Goal: Information Seeking & Learning: Learn about a topic

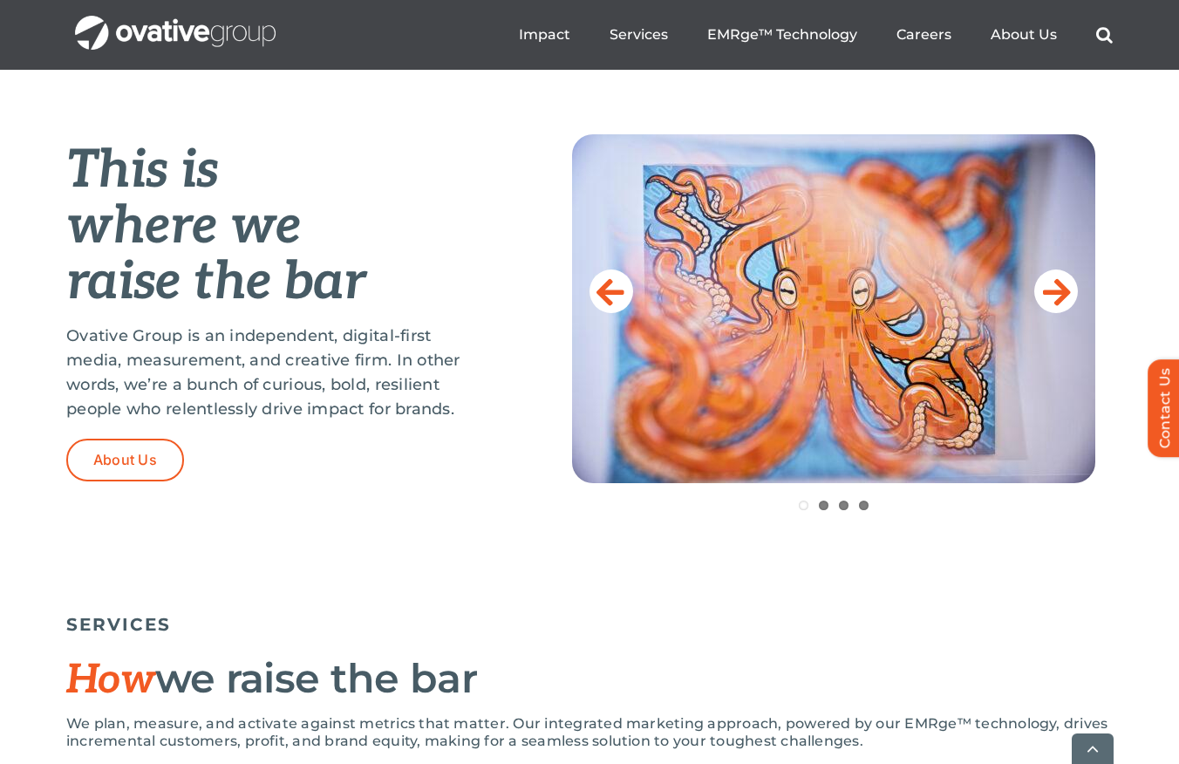
scroll to position [721, 0]
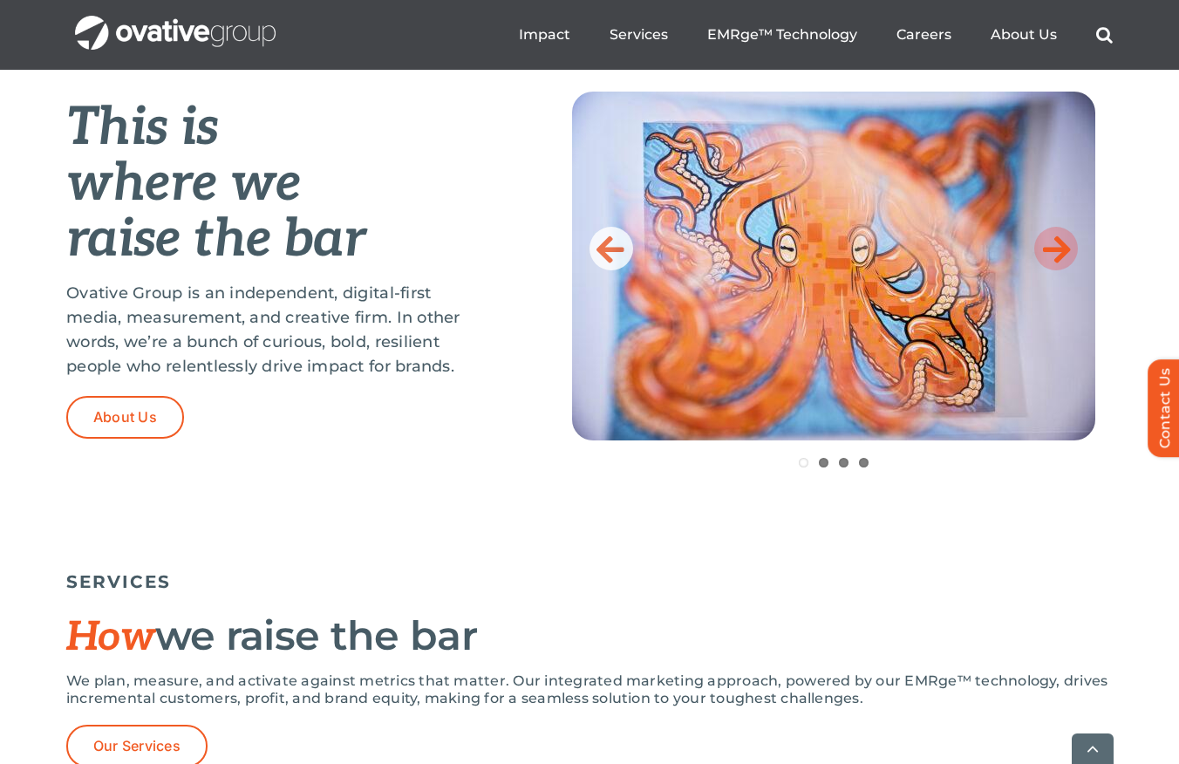
click at [1055, 240] on icon at bounding box center [1057, 248] width 28 height 35
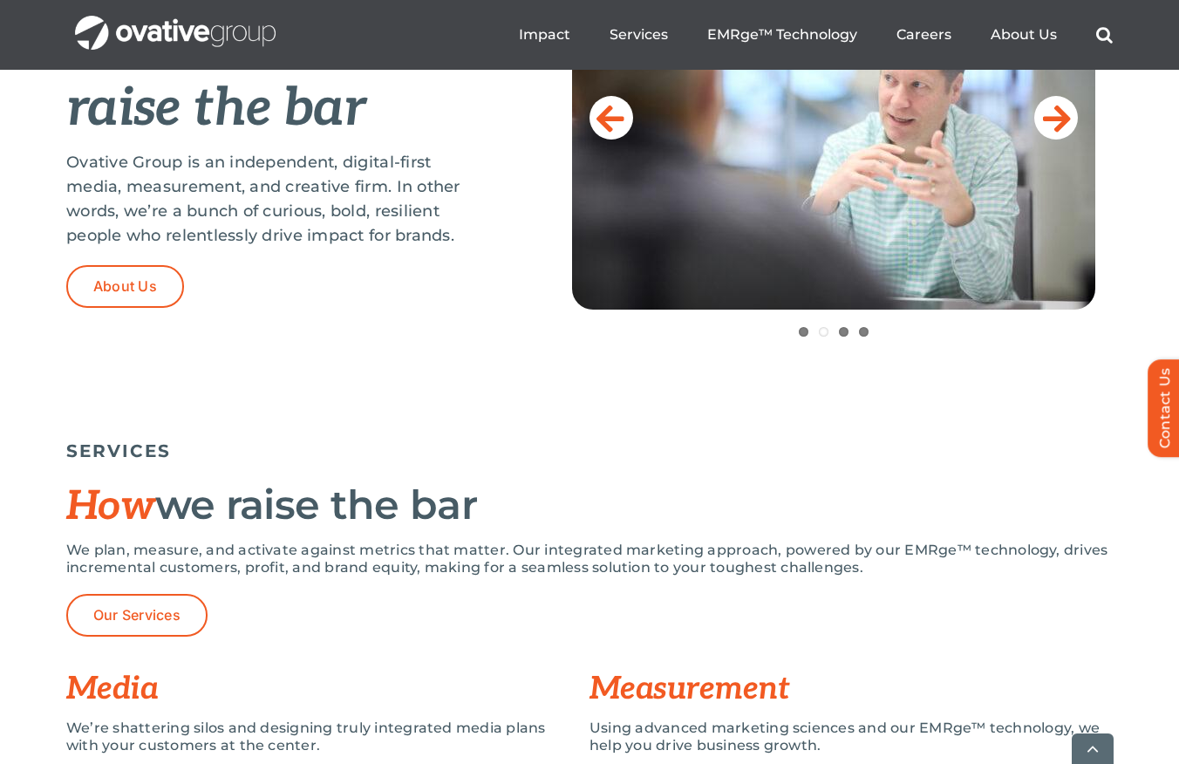
scroll to position [951, 0]
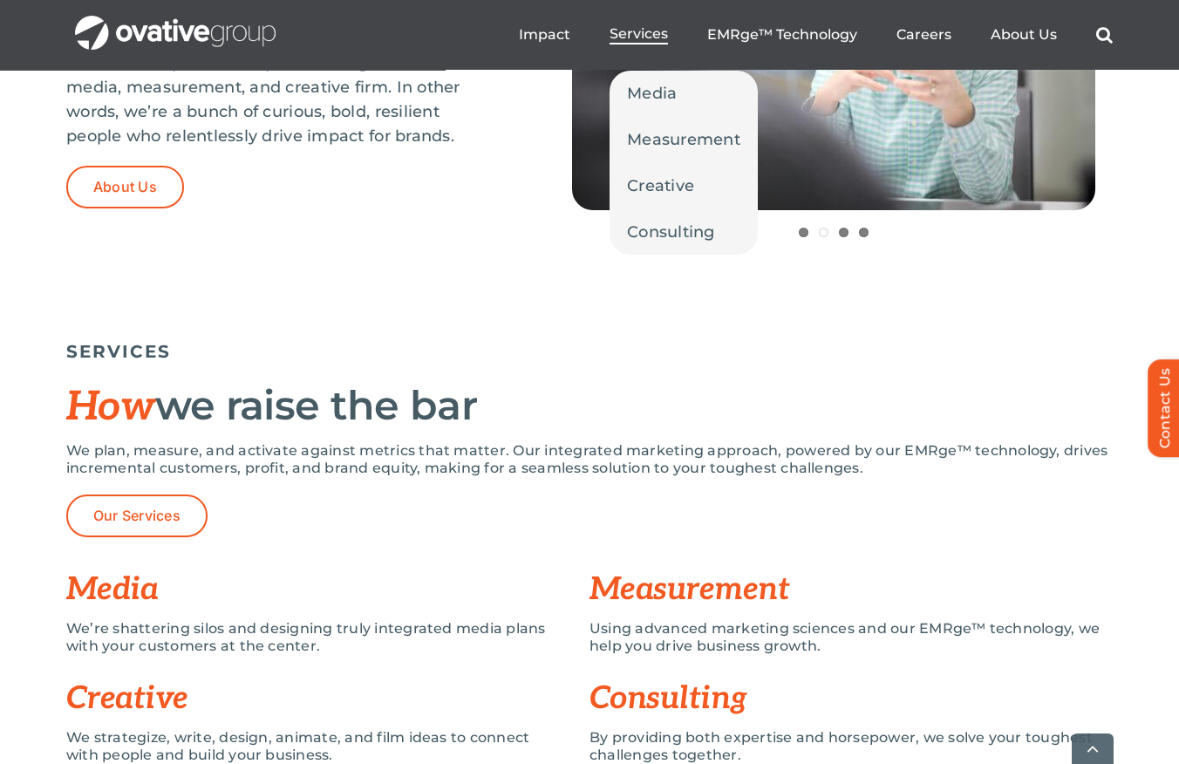
click at [634, 28] on span "Services" at bounding box center [639, 33] width 58 height 17
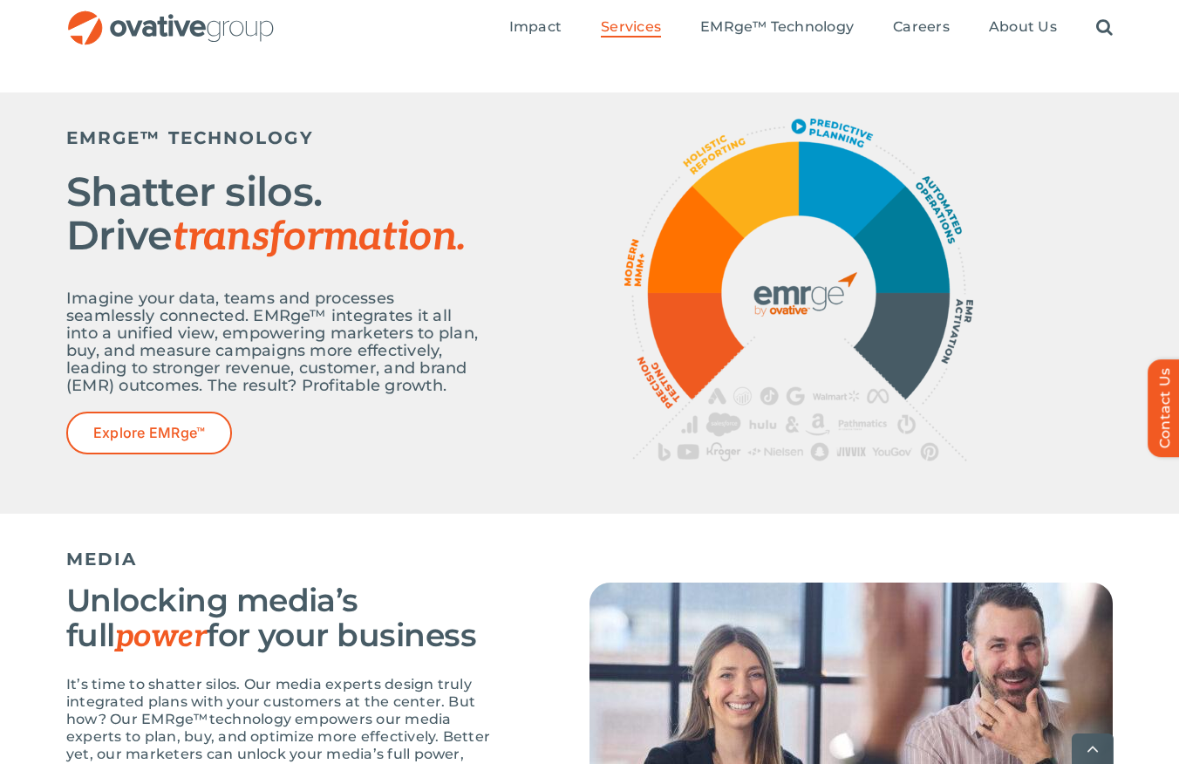
scroll to position [907, 0]
